Goal: Transaction & Acquisition: Purchase product/service

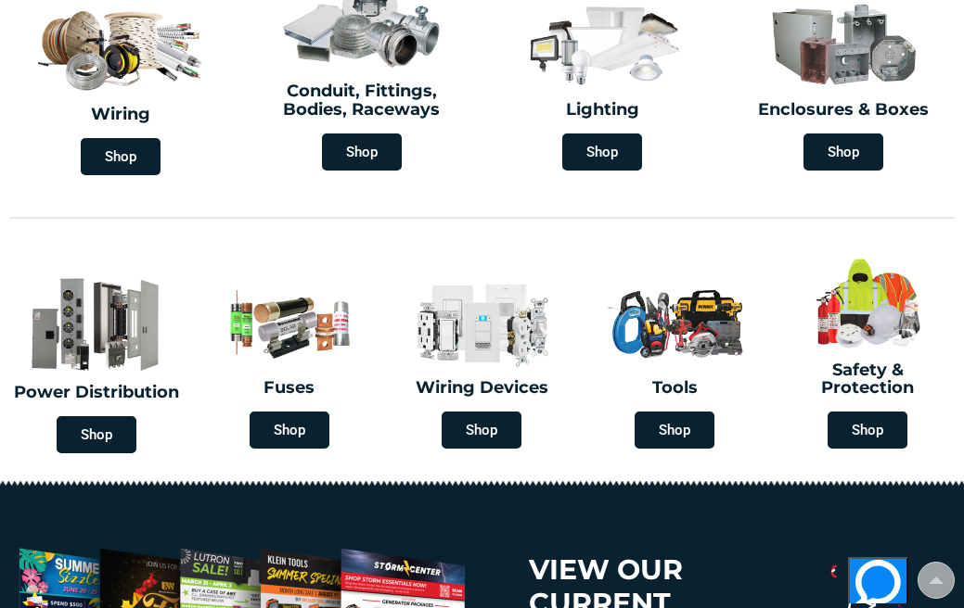
scroll to position [549, 0]
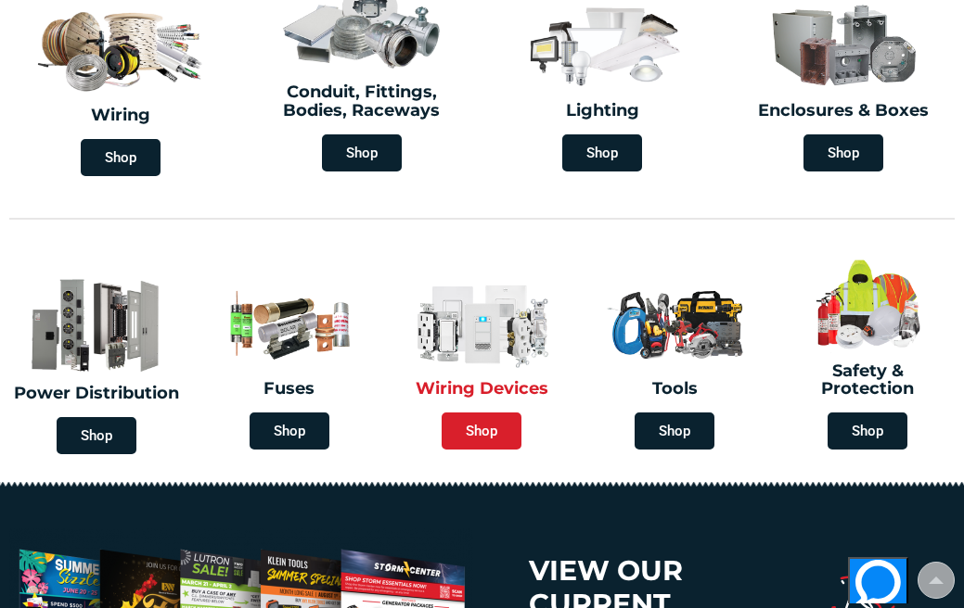
click at [480, 424] on span "Shop" at bounding box center [482, 431] width 80 height 37
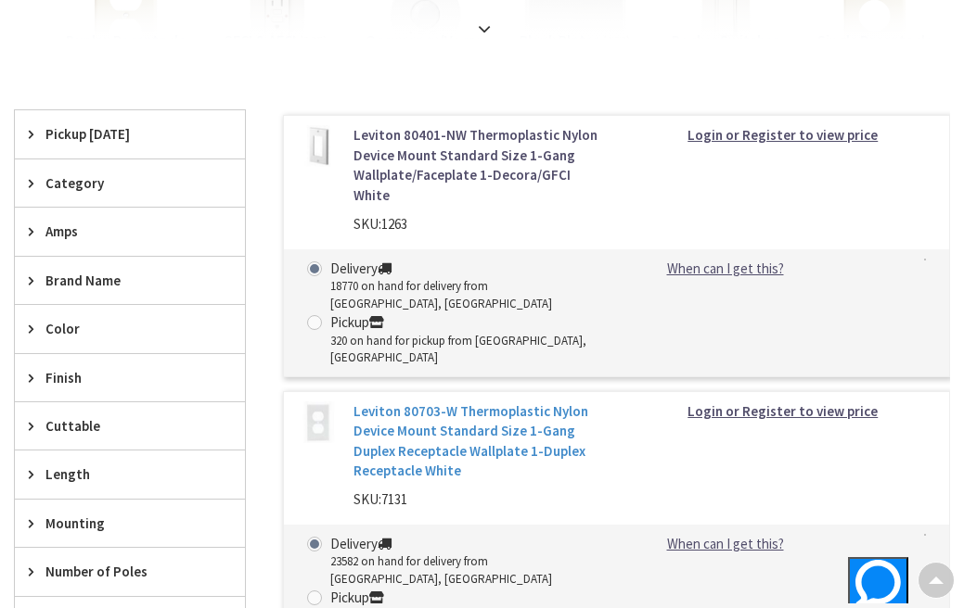
scroll to position [595, 0]
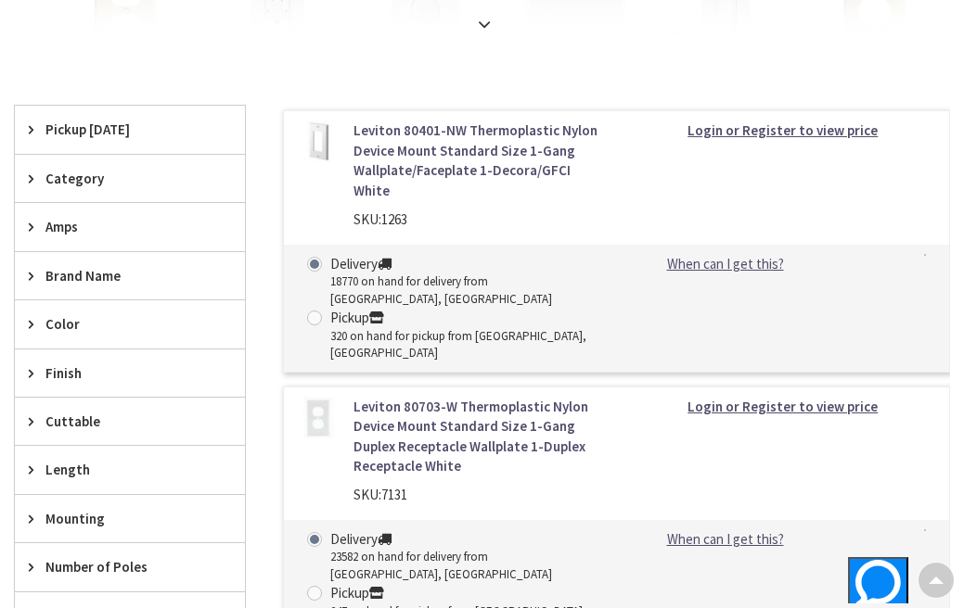
click at [35, 175] on icon at bounding box center [36, 179] width 14 height 14
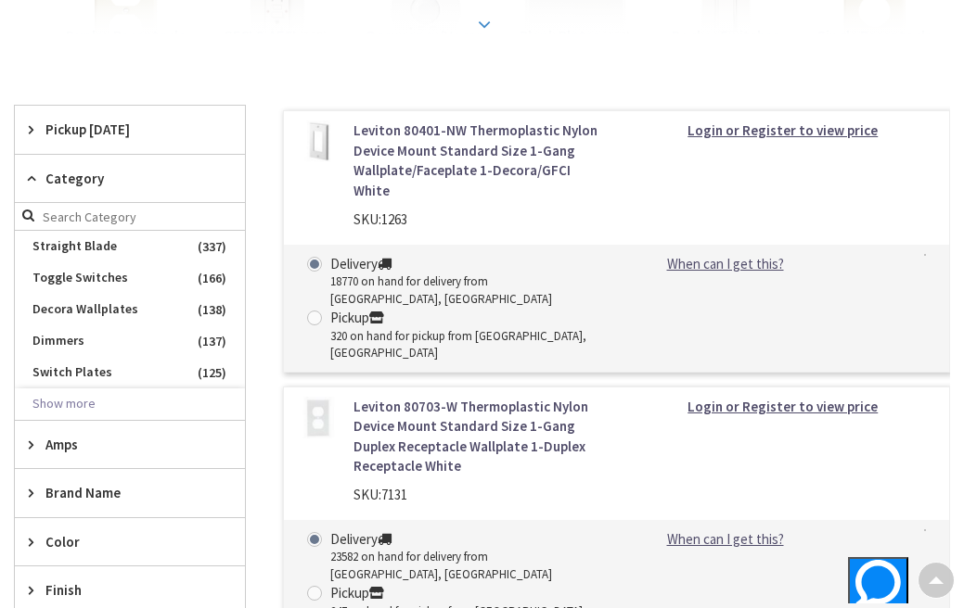
click at [38, 181] on icon at bounding box center [36, 179] width 14 height 14
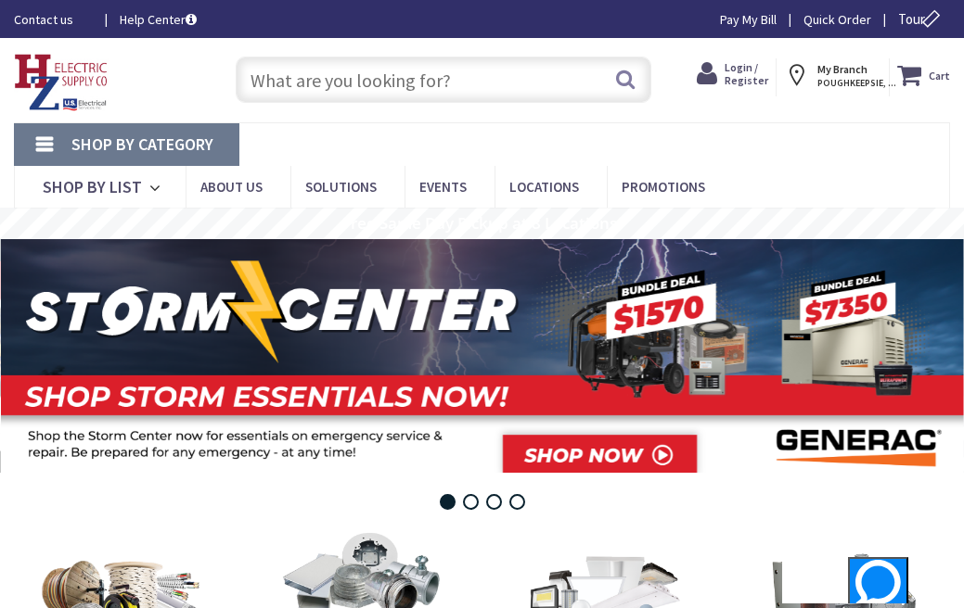
click at [443, 76] on input "text" at bounding box center [444, 80] width 416 height 46
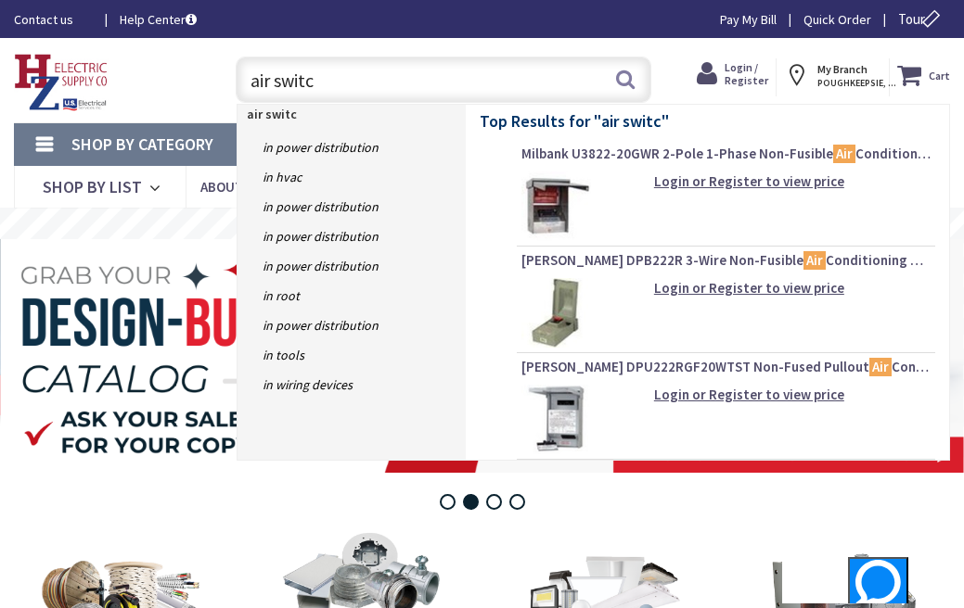
type input "air switch"
